Goal: Information Seeking & Learning: Learn about a topic

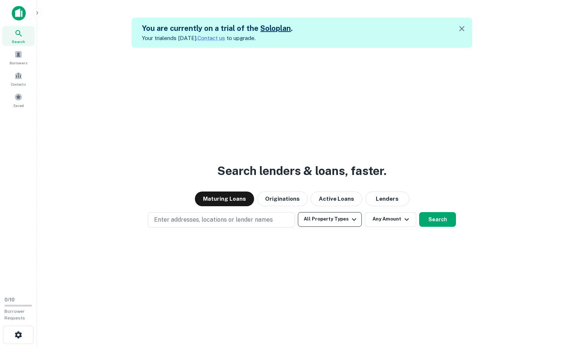
click at [334, 221] on button "All Property Types" at bounding box center [330, 219] width 64 height 15
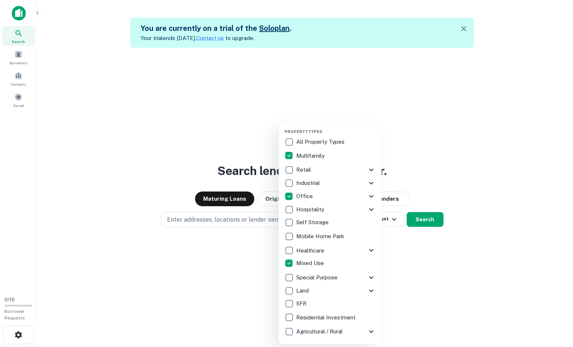
click at [415, 245] on div at bounding box center [286, 173] width 573 height 347
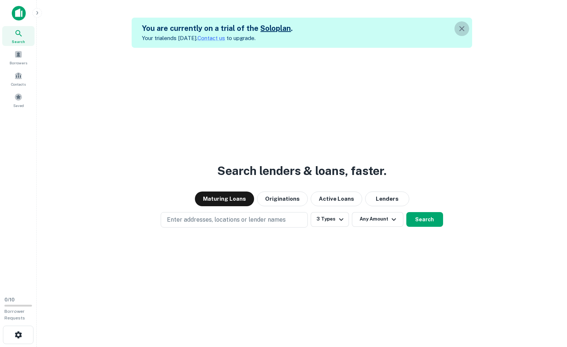
click at [463, 27] on icon "button" at bounding box center [462, 28] width 9 height 9
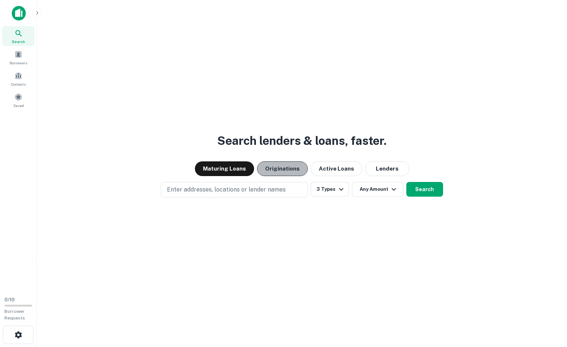
click at [292, 172] on button "Originations" at bounding box center [282, 168] width 51 height 15
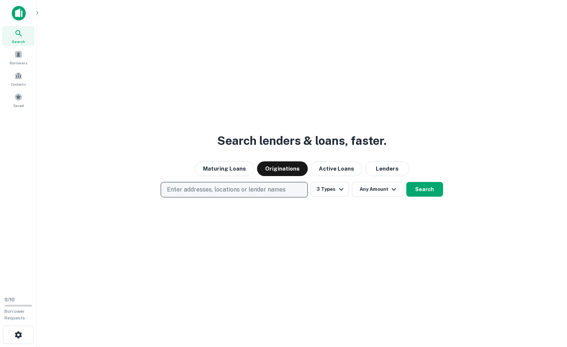
click at [248, 189] on p "Enter addresses, locations or lender names" at bounding box center [226, 189] width 119 height 9
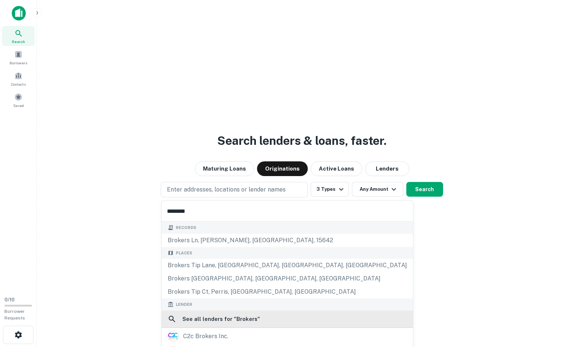
type input "*******"
click at [217, 320] on h6 "See all lenders for " Brokers "" at bounding box center [221, 319] width 78 height 9
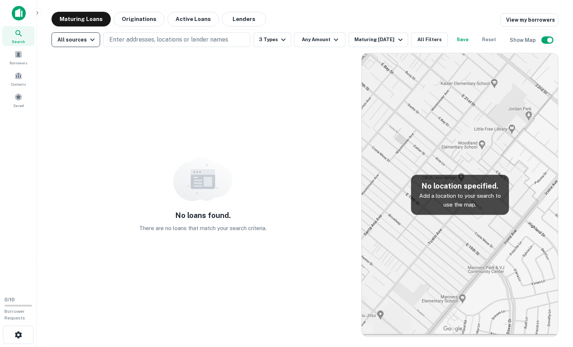
click at [92, 41] on icon "button" at bounding box center [92, 39] width 9 height 9
click at [92, 41] on div at bounding box center [286, 173] width 573 height 347
click at [15, 81] on div "Contacts" at bounding box center [18, 79] width 32 height 20
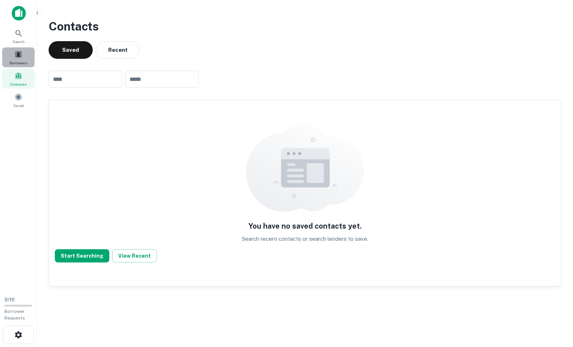
click at [17, 56] on span at bounding box center [18, 54] width 8 height 8
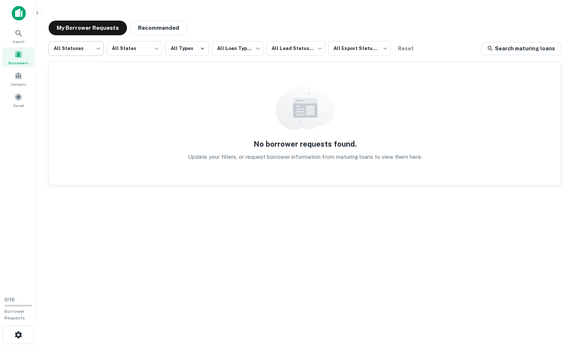
click at [90, 49] on body "**********" at bounding box center [286, 173] width 573 height 347
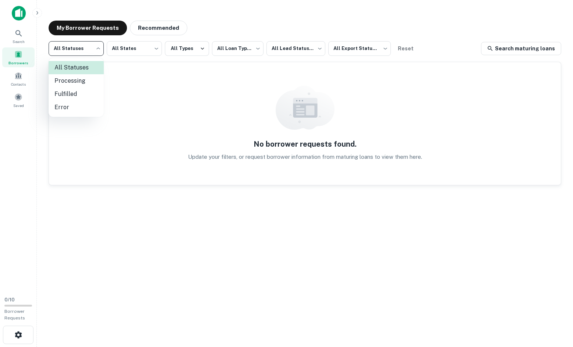
click at [79, 80] on li "Processing" at bounding box center [76, 80] width 55 height 13
type input "**********"
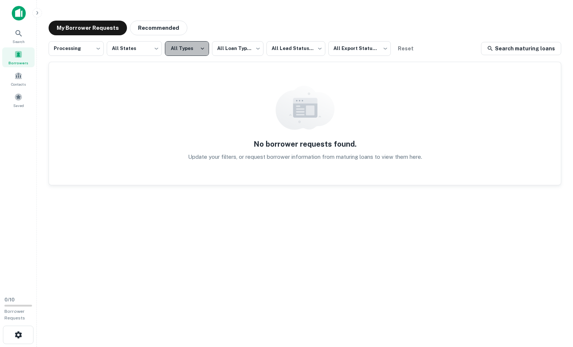
click at [188, 51] on button "All Types" at bounding box center [187, 48] width 44 height 15
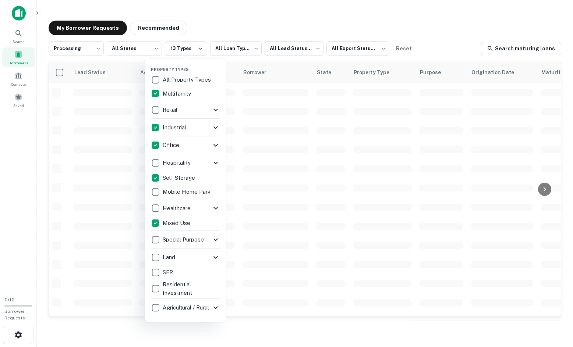
click at [284, 198] on div at bounding box center [286, 173] width 573 height 347
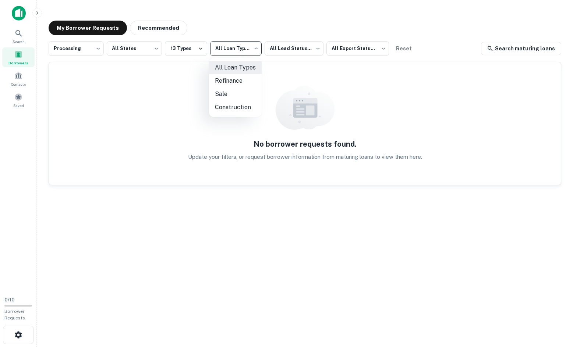
click at [229, 53] on body "**********" at bounding box center [286, 173] width 573 height 347
click at [233, 67] on li "All Loan Types" at bounding box center [235, 67] width 53 height 13
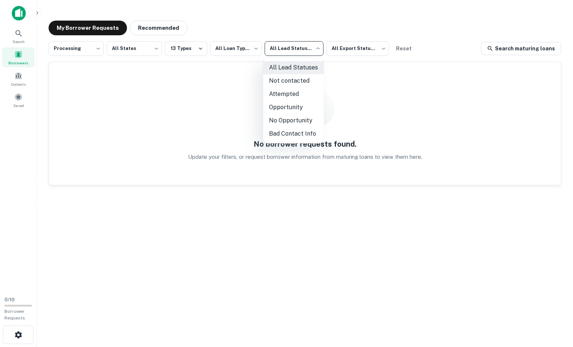
click at [295, 47] on body "**********" at bounding box center [286, 173] width 573 height 347
click at [353, 50] on div at bounding box center [286, 173] width 573 height 347
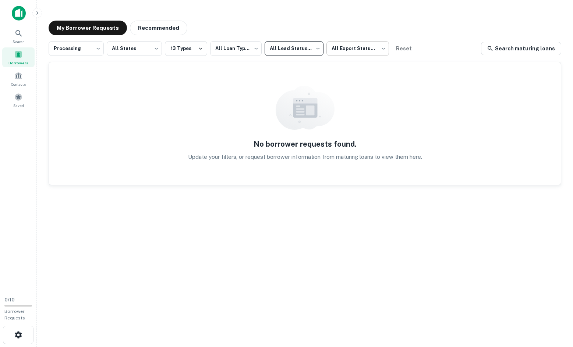
click at [352, 45] on body "**********" at bounding box center [286, 173] width 573 height 347
click at [17, 38] on div at bounding box center [286, 173] width 573 height 347
click at [20, 35] on icon at bounding box center [18, 33] width 6 height 6
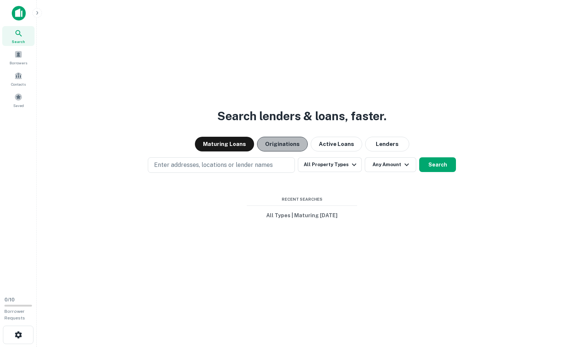
click at [294, 147] on button "Originations" at bounding box center [282, 144] width 51 height 15
click at [408, 166] on icon "button" at bounding box center [406, 164] width 9 height 9
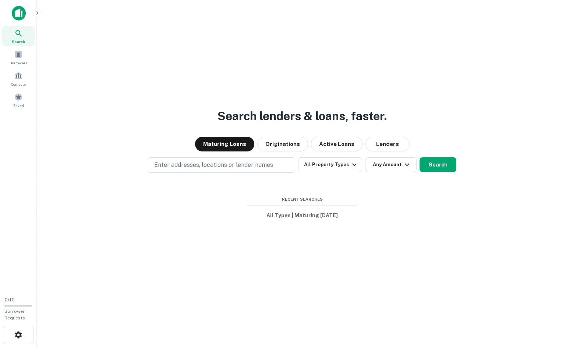
type input "*******"
type input "*********"
click at [444, 347] on div at bounding box center [283, 353] width 567 height 0
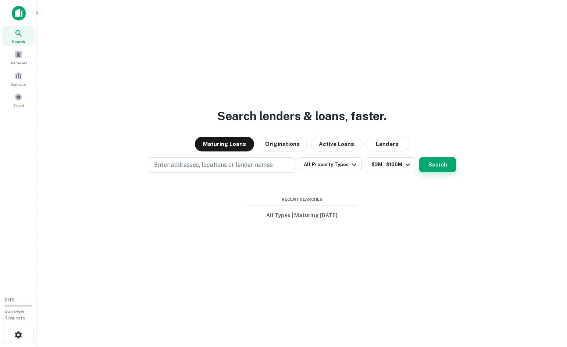
click at [432, 161] on button "Search" at bounding box center [437, 164] width 37 height 15
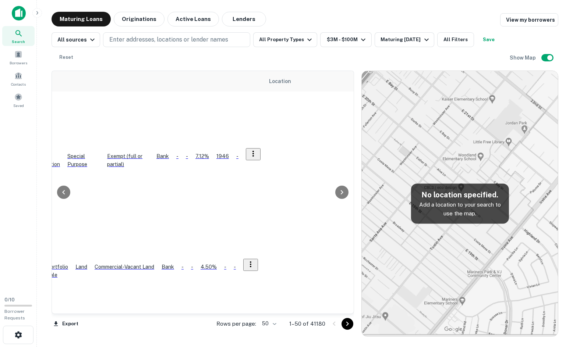
scroll to position [0, 279]
click at [276, 324] on body "Search Borrowers Contacts Saved 0 / 10 Borrower Requests Maturing Loans Origina…" at bounding box center [286, 173] width 573 height 347
type input "***"
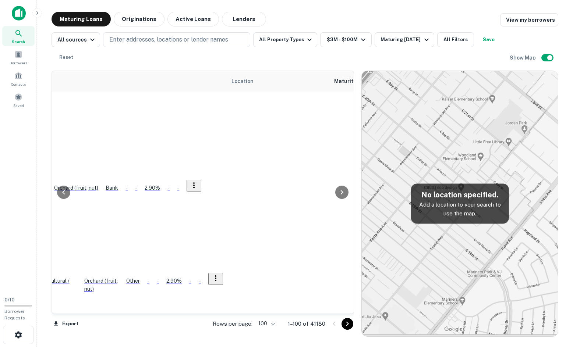
scroll to position [2436, 318]
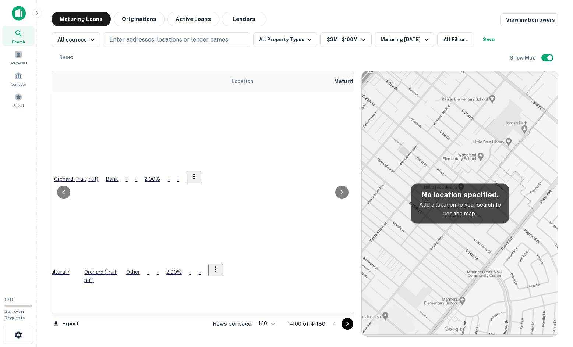
click at [348, 323] on icon "Go to next page" at bounding box center [347, 324] width 3 height 4
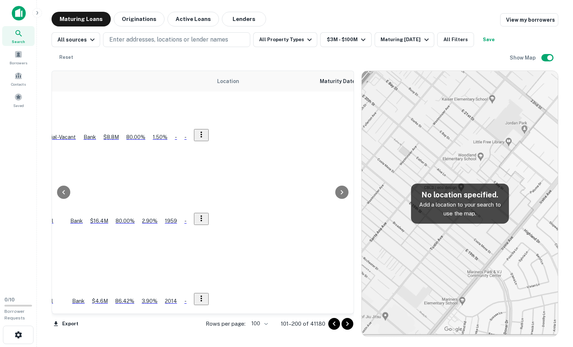
scroll to position [2409, 318]
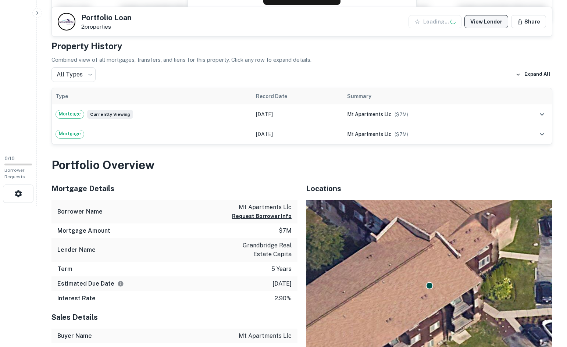
scroll to position [184, 0]
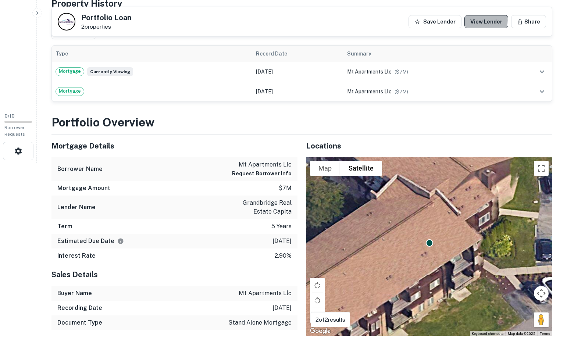
click at [487, 20] on link "View Lender" at bounding box center [487, 21] width 44 height 13
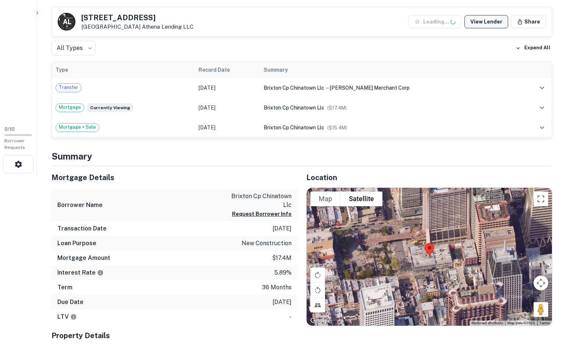
scroll to position [184, 0]
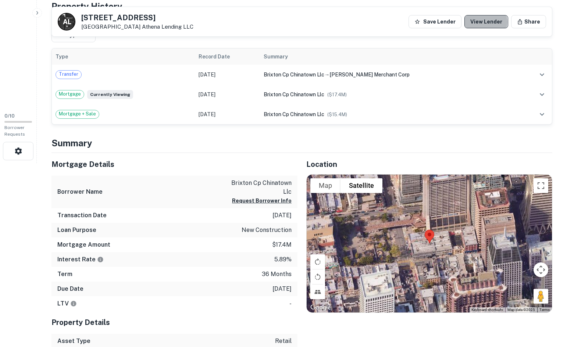
click at [485, 22] on link "View Lender" at bounding box center [487, 21] width 44 height 13
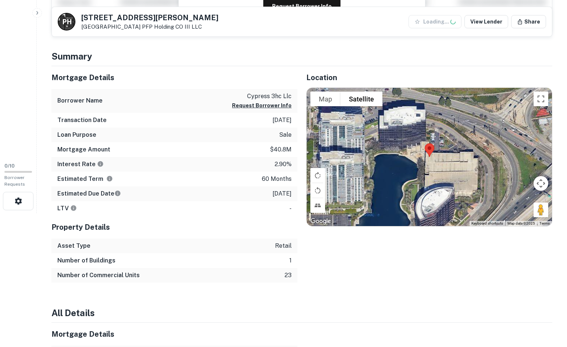
scroll to position [147, 0]
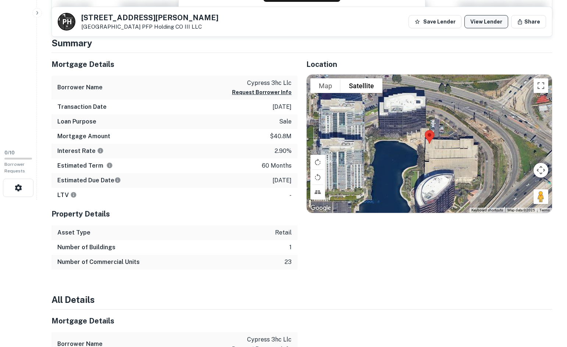
click at [494, 20] on link "View Lender" at bounding box center [487, 21] width 44 height 13
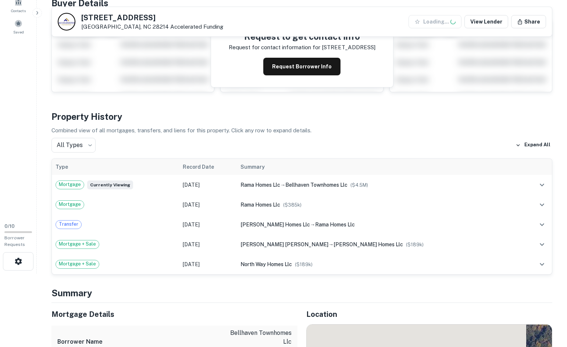
scroll to position [110, 0]
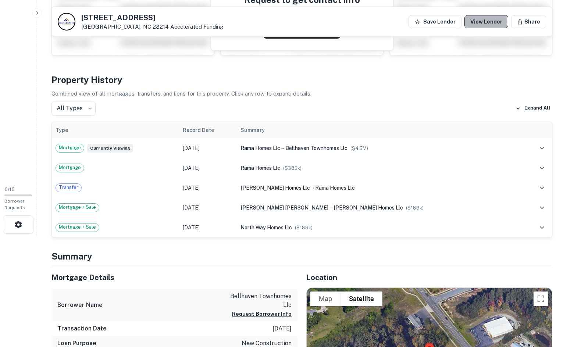
click at [487, 22] on link "View Lender" at bounding box center [487, 21] width 44 height 13
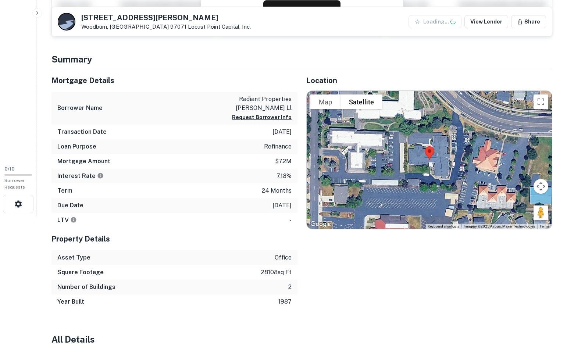
scroll to position [184, 0]
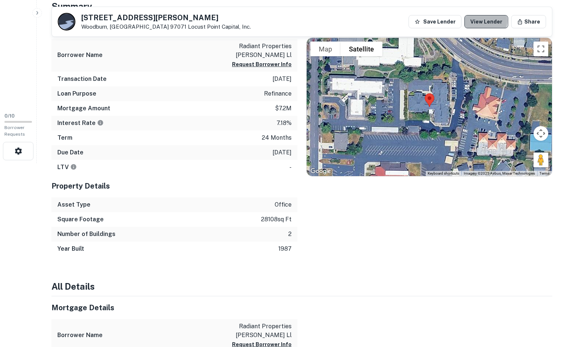
click at [483, 21] on link "View Lender" at bounding box center [487, 21] width 44 height 13
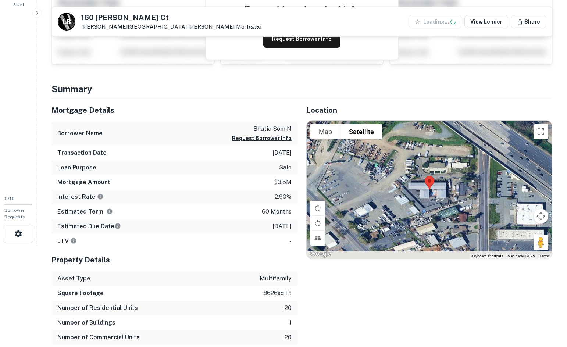
scroll to position [110, 0]
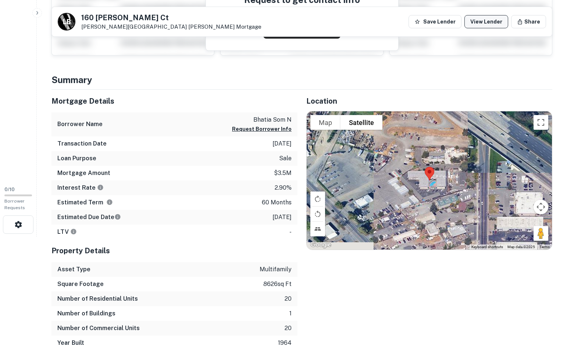
click at [487, 24] on link "View Lender" at bounding box center [487, 21] width 44 height 13
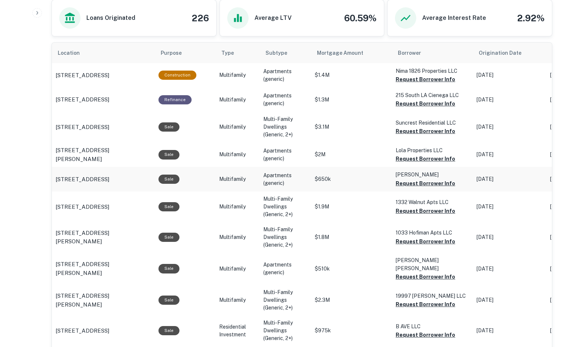
scroll to position [368, 0]
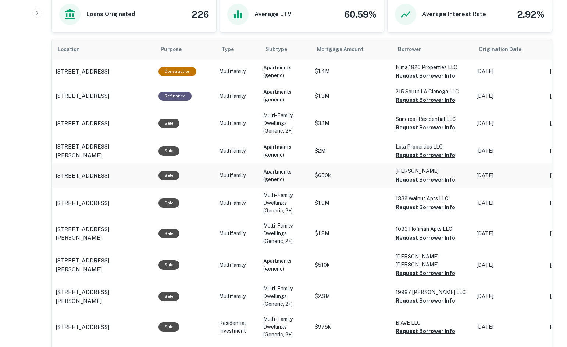
drag, startPoint x: 476, startPoint y: 178, endPoint x: 521, endPoint y: 182, distance: 45.5
click at [521, 182] on td "Sep 16, 2021" at bounding box center [510, 175] width 74 height 24
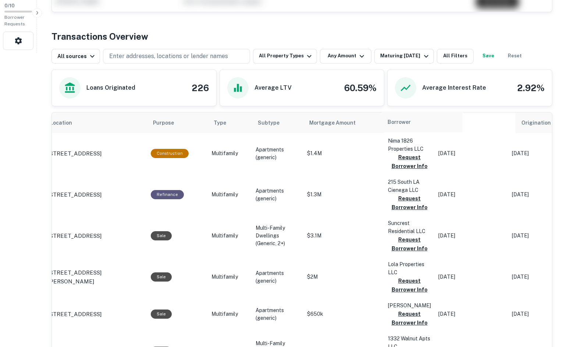
scroll to position [0, 9]
drag, startPoint x: 465, startPoint y: 128, endPoint x: 381, endPoint y: 129, distance: 84.6
click at [381, 129] on tr "Location Purpose Type Subtype Mortgage Amount Borrower Origination Date Maturit…" at bounding box center [523, 123] width 960 height 21
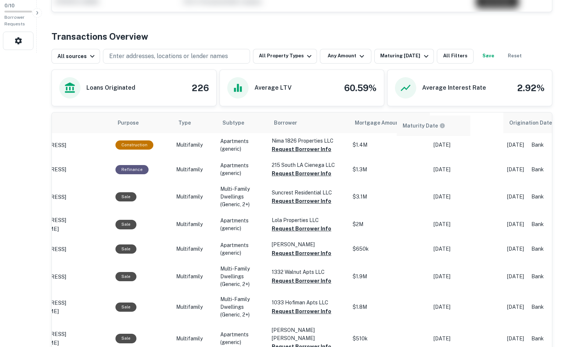
scroll to position [0, 45]
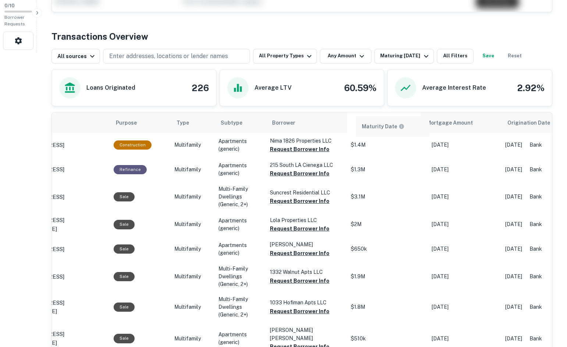
drag, startPoint x: 537, startPoint y: 126, endPoint x: 355, endPoint y: 130, distance: 182.1
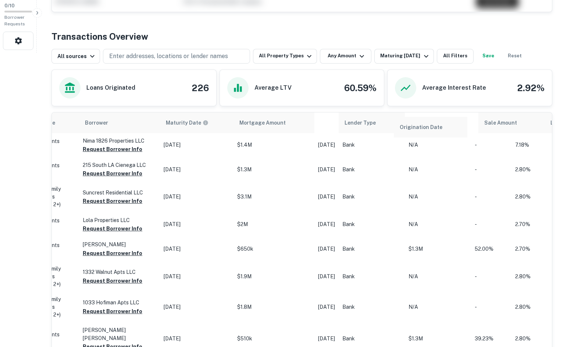
scroll to position [0, 233]
drag, startPoint x: 521, startPoint y: 123, endPoint x: 358, endPoint y: 126, distance: 163.0
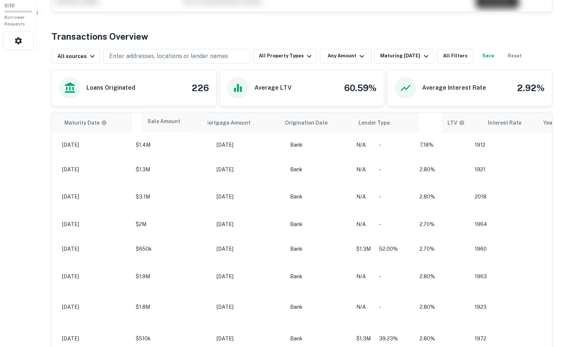
scroll to position [0, 329]
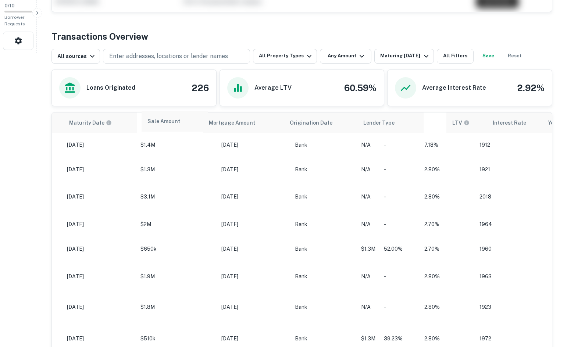
drag, startPoint x: 514, startPoint y: 123, endPoint x: 203, endPoint y: 122, distance: 311.2
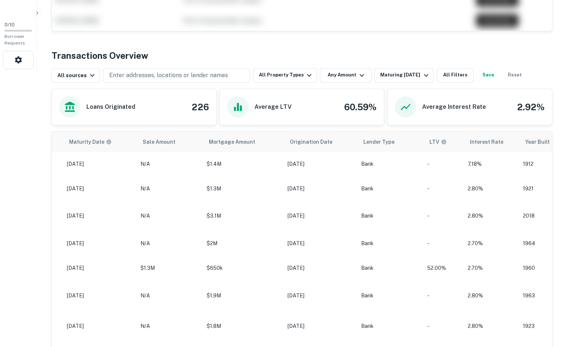
scroll to position [257, 0]
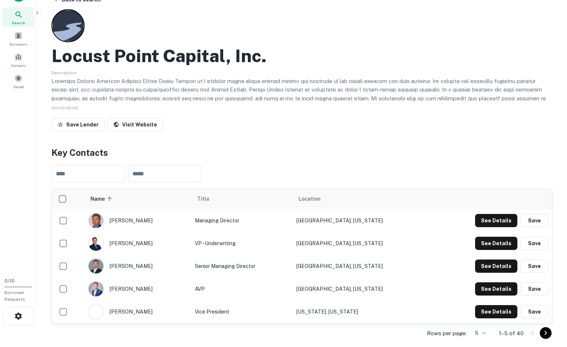
scroll to position [37, 0]
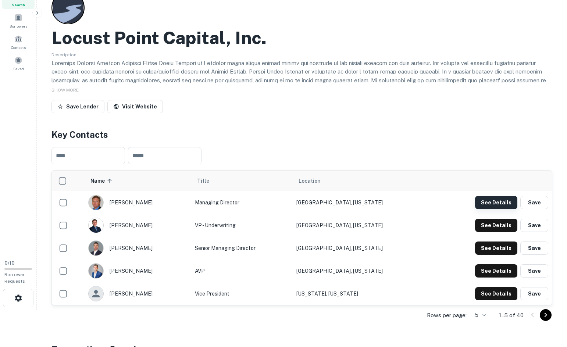
click at [494, 203] on button "See Details" at bounding box center [496, 202] width 42 height 13
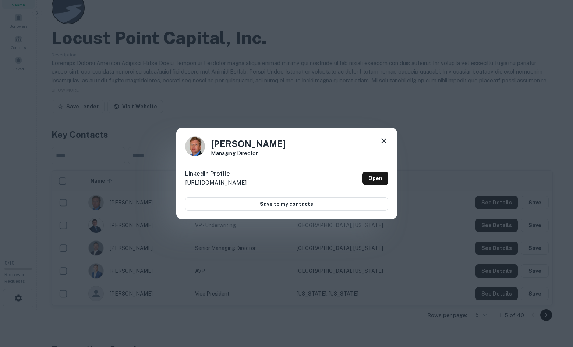
click at [246, 182] on p "[URL][DOMAIN_NAME]" at bounding box center [215, 182] width 61 height 9
click at [246, 183] on p "[URL][DOMAIN_NAME]" at bounding box center [215, 182] width 61 height 9
drag, startPoint x: 260, startPoint y: 183, endPoint x: 240, endPoint y: 191, distance: 21.1
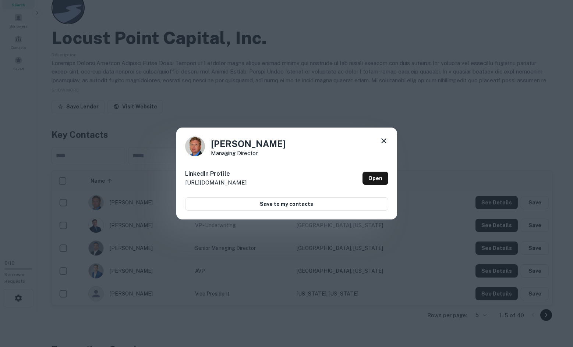
click at [240, 191] on div "LinkedIn Profile [URL][DOMAIN_NAME] Open" at bounding box center [286, 178] width 203 height 26
click at [241, 184] on p "[URL][DOMAIN_NAME]" at bounding box center [215, 182] width 61 height 9
click at [241, 184] on p "http://www.linkedin.com/in/alexzaleski" at bounding box center [215, 182] width 61 height 9
copy div "http://www.linkedin.com/in/alexzaleski Open Save to my contacts"
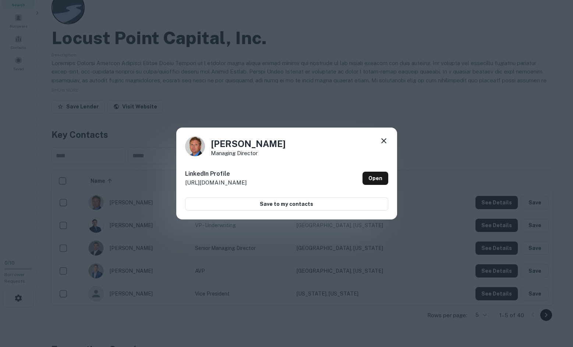
drag, startPoint x: 228, startPoint y: 95, endPoint x: 226, endPoint y: 99, distance: 4.3
click at [227, 96] on div "Alex Zaleski Managing Director LinkedIn Profile http://www.linkedin.com/in/alex…" at bounding box center [286, 173] width 573 height 347
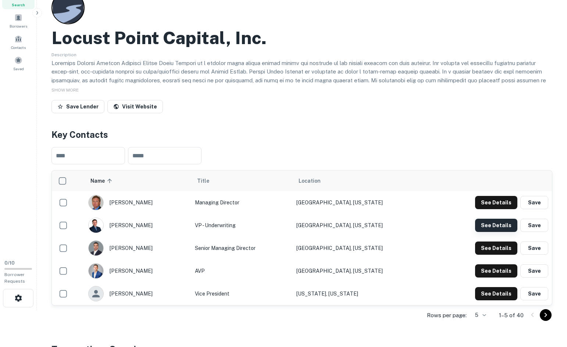
click at [494, 226] on button "See Details" at bounding box center [496, 225] width 42 height 13
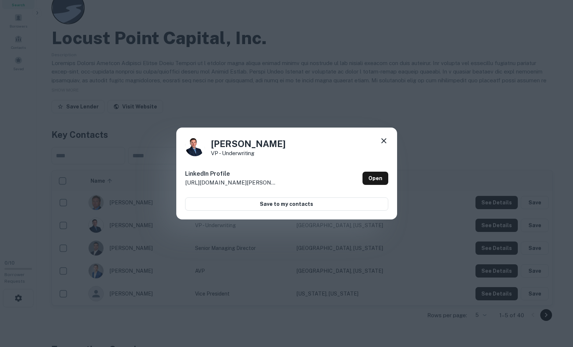
click at [160, 184] on div "Charlie McGruther VP - Underwriting LinkedIn Profile http://www.linkedin.com/in…" at bounding box center [286, 173] width 573 height 347
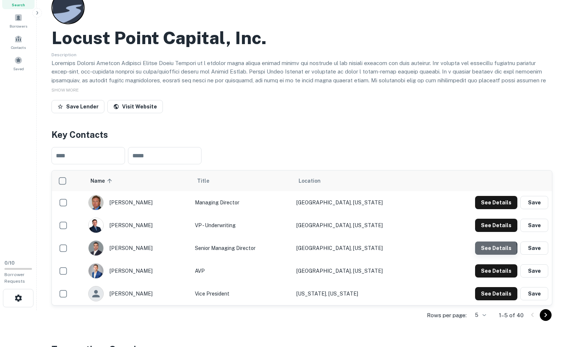
click at [492, 249] on button "See Details" at bounding box center [496, 248] width 42 height 13
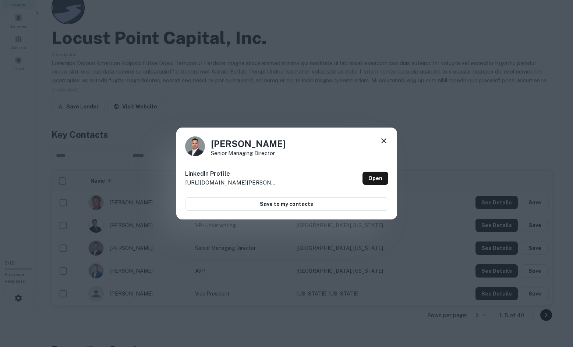
click at [385, 139] on icon at bounding box center [383, 140] width 5 height 5
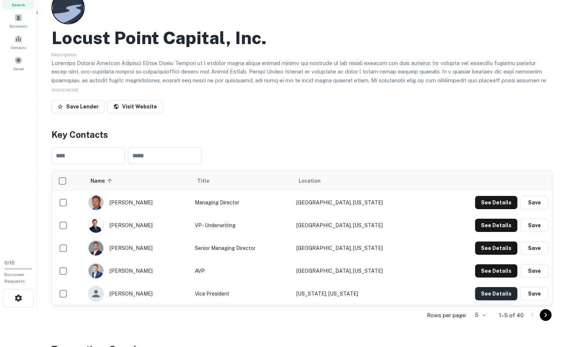
click at [497, 295] on button "See Details" at bounding box center [496, 293] width 42 height 13
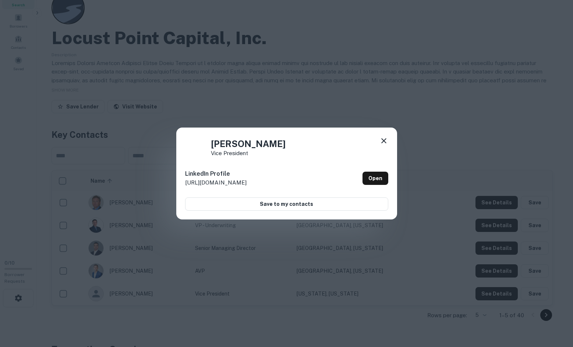
click at [237, 181] on p "http://www.linkedin.com/in/josh-walker-a0906367" at bounding box center [215, 182] width 61 height 9
copy p "http://www.linkedin.com/in/josh-walker-a0906367"
click at [303, 111] on div "Josh Walker Vice President LinkedIn Profile http://www.linkedin.com/in/josh-wal…" at bounding box center [286, 173] width 573 height 347
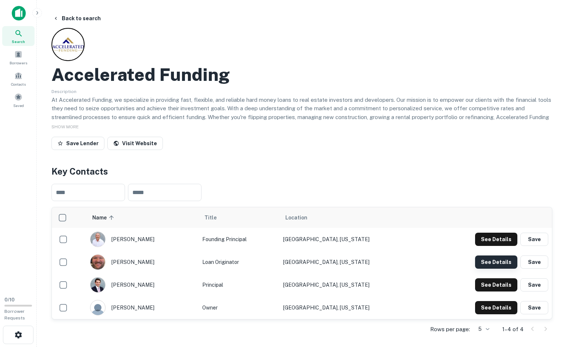
click at [505, 262] on button "See Details" at bounding box center [496, 262] width 42 height 13
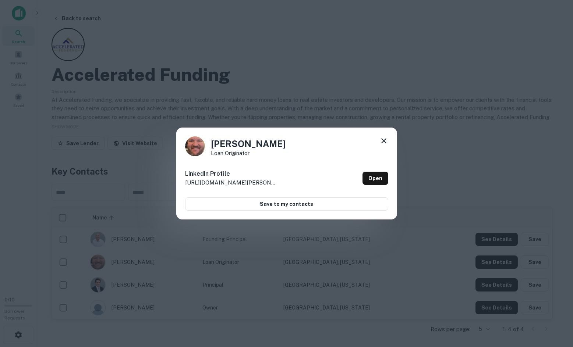
click at [382, 141] on icon at bounding box center [383, 140] width 9 height 9
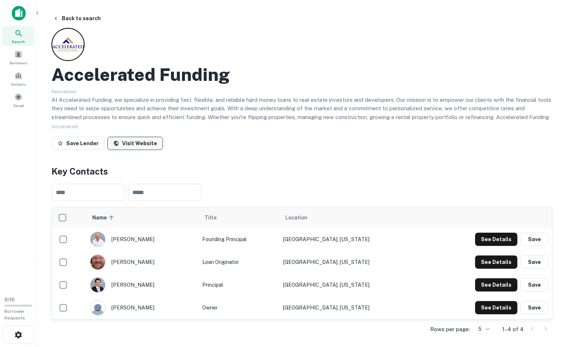
click at [139, 142] on link "Visit Website" at bounding box center [135, 143] width 56 height 13
click at [492, 303] on button "See Details" at bounding box center [496, 307] width 42 height 13
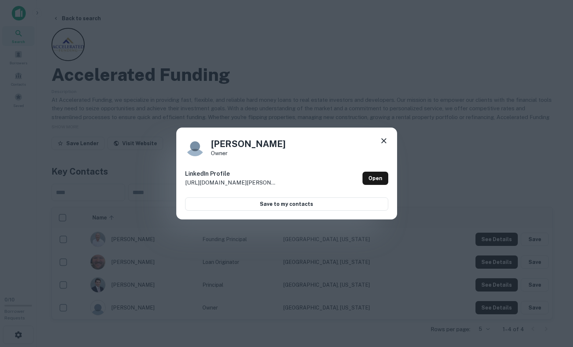
click at [384, 141] on icon at bounding box center [383, 140] width 5 height 5
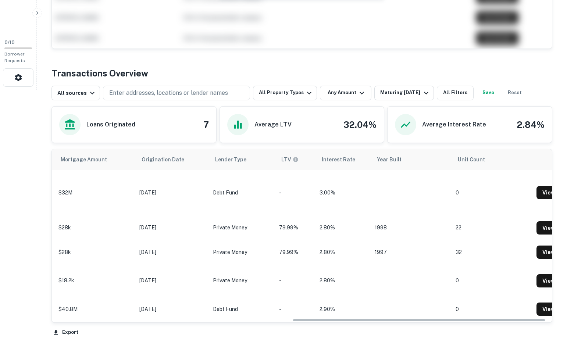
scroll to position [0, 487]
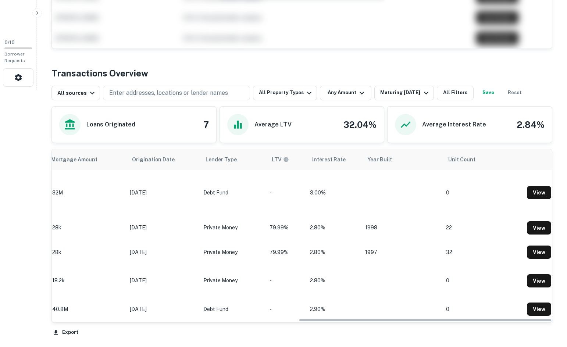
drag, startPoint x: 262, startPoint y: 320, endPoint x: 541, endPoint y: 286, distance: 280.8
click at [541, 286] on div "Location Purpose Type Subtype Borrower Maturity Date Sale Amount Mortgage Amoun…" at bounding box center [302, 235] width 500 height 172
click at [534, 189] on link "View" at bounding box center [539, 192] width 24 height 13
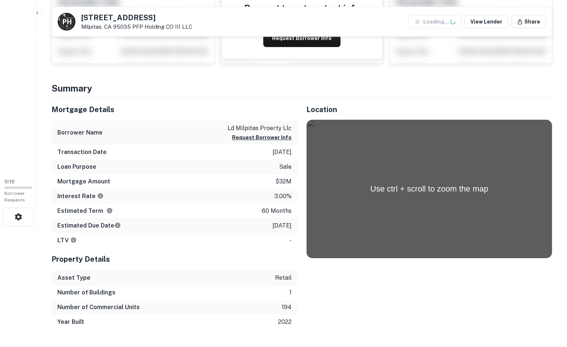
scroll to position [110, 0]
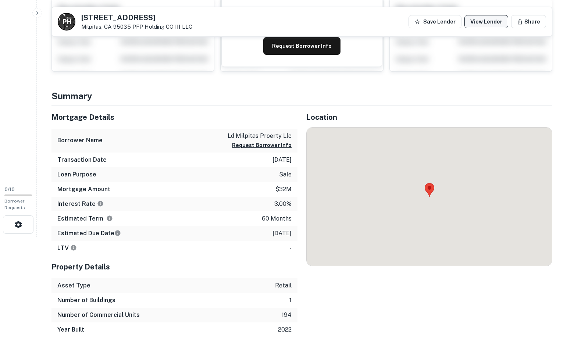
click at [491, 22] on link "View Lender" at bounding box center [487, 21] width 44 height 13
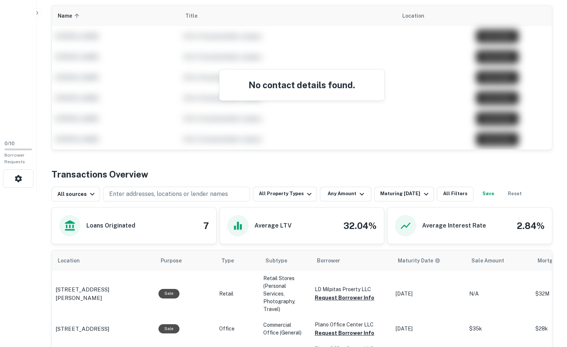
scroll to position [184, 0]
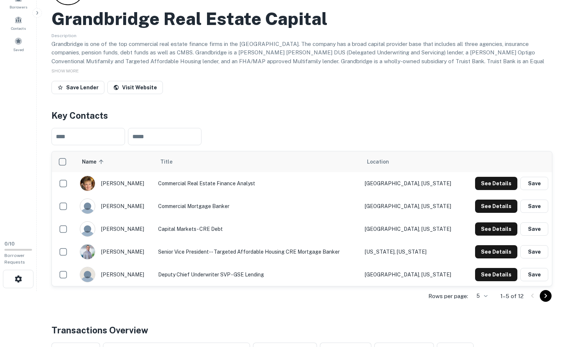
scroll to position [74, 0]
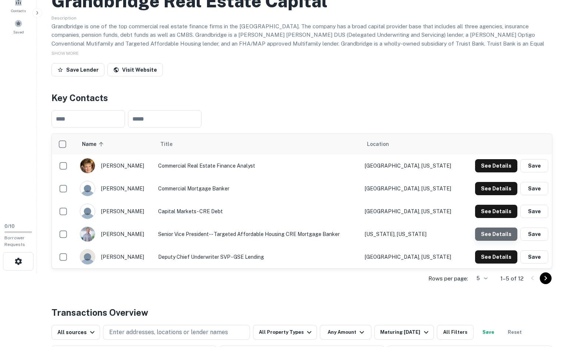
click at [503, 231] on button "See Details" at bounding box center [496, 234] width 42 height 13
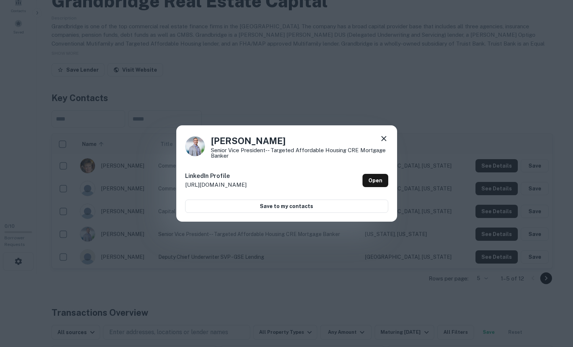
click at [383, 137] on icon at bounding box center [383, 138] width 9 height 9
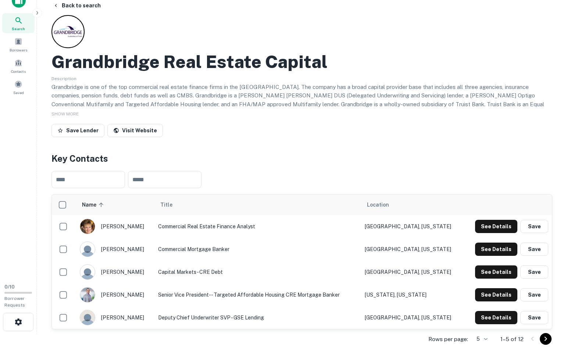
scroll to position [0, 0]
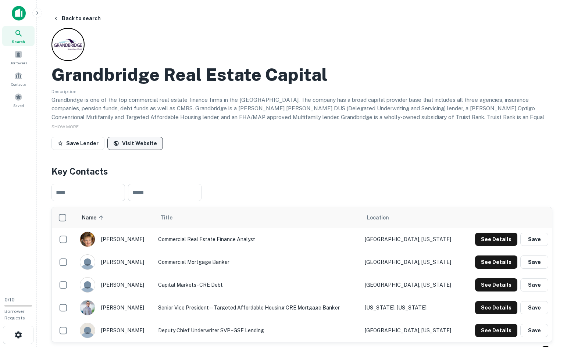
click at [127, 143] on link "Visit Website" at bounding box center [135, 143] width 56 height 13
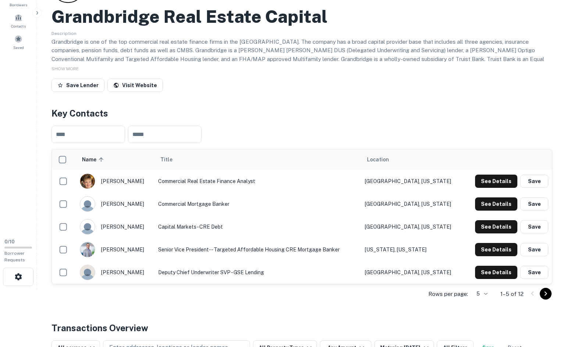
scroll to position [74, 0]
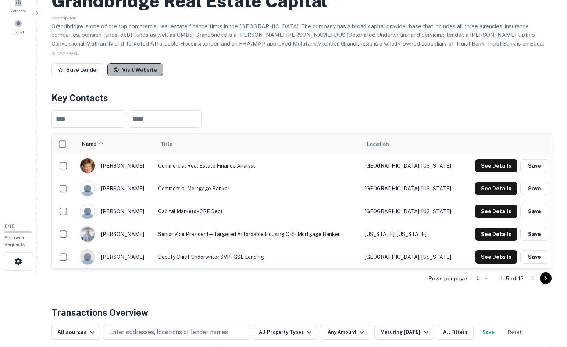
click at [133, 71] on link "Visit Website" at bounding box center [135, 69] width 56 height 13
